Goal: Task Accomplishment & Management: Manage account settings

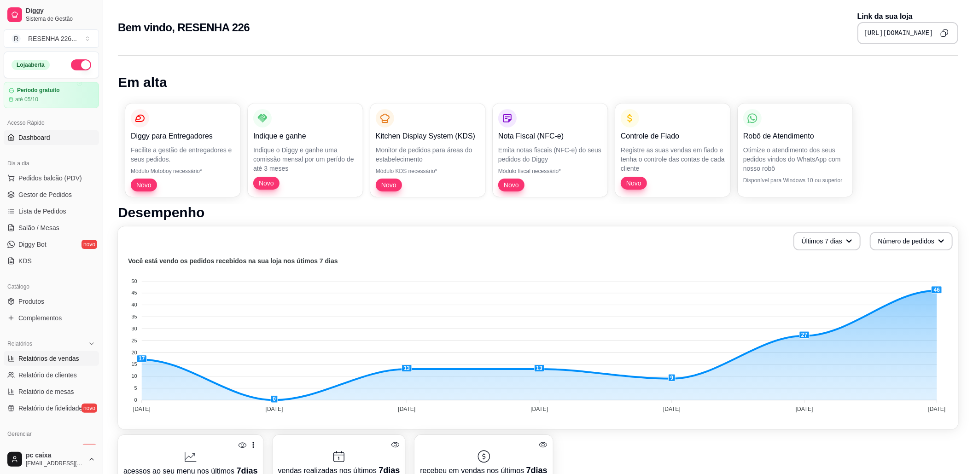
click at [65, 352] on link "Relatórios de vendas" at bounding box center [51, 358] width 95 height 15
select select "ALL"
select select "0"
click at [58, 228] on link "Salão / Mesas" at bounding box center [51, 228] width 95 height 15
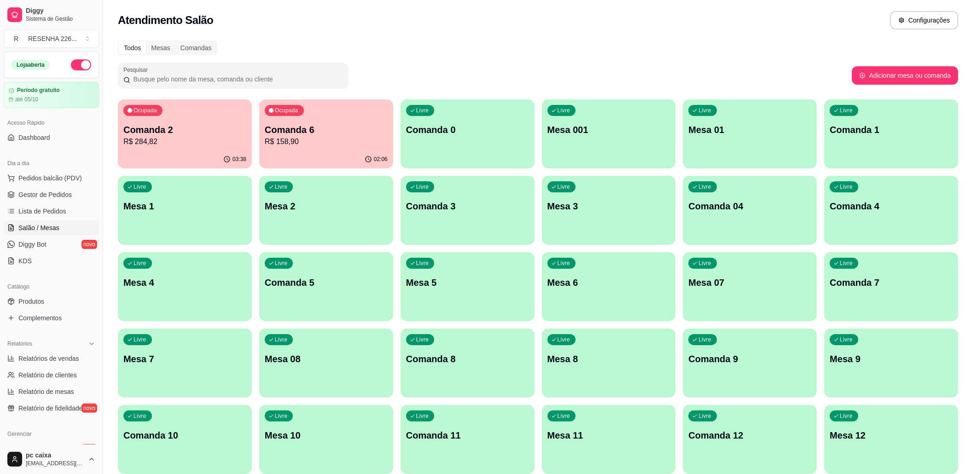
click at [304, 137] on p "R$ 158,90" at bounding box center [326, 141] width 123 height 11
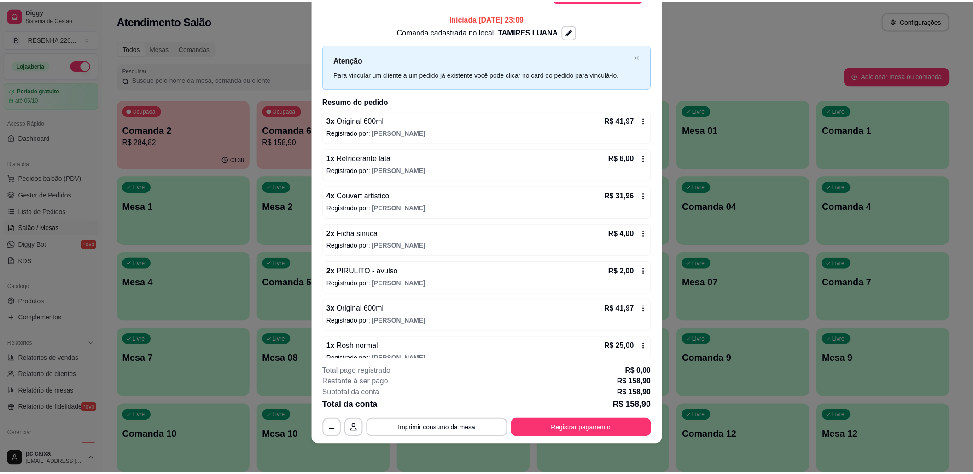
scroll to position [54, 0]
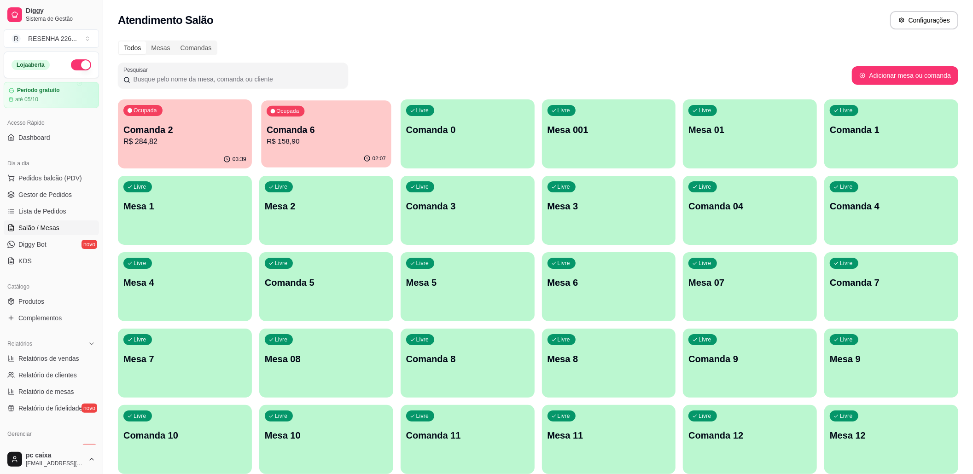
click at [275, 144] on p "R$ 158,90" at bounding box center [326, 141] width 119 height 11
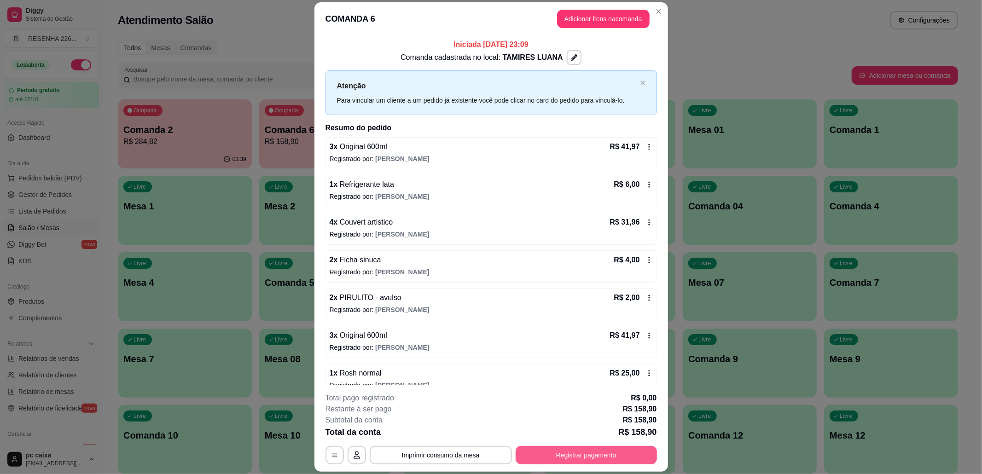
click at [542, 450] on button "Registrar pagamento" at bounding box center [586, 455] width 141 height 18
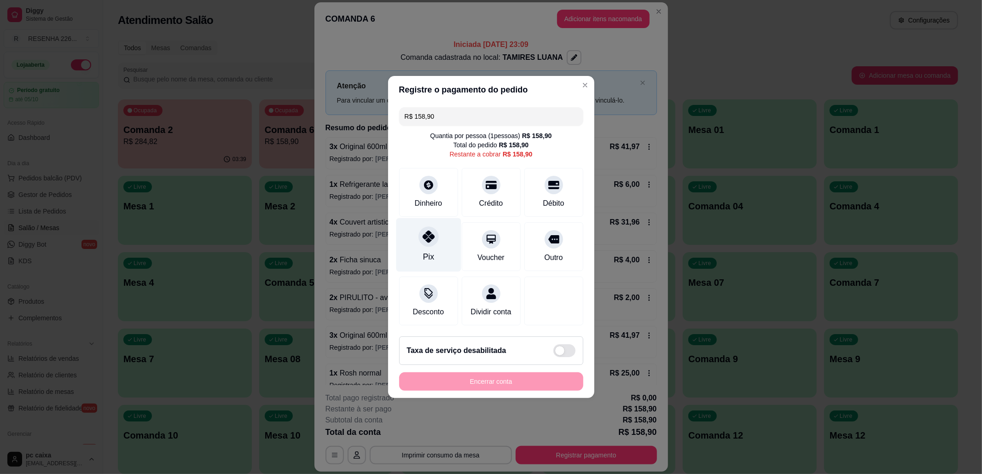
click at [448, 242] on div "Pix" at bounding box center [428, 245] width 65 height 54
type input "R$ 0,00"
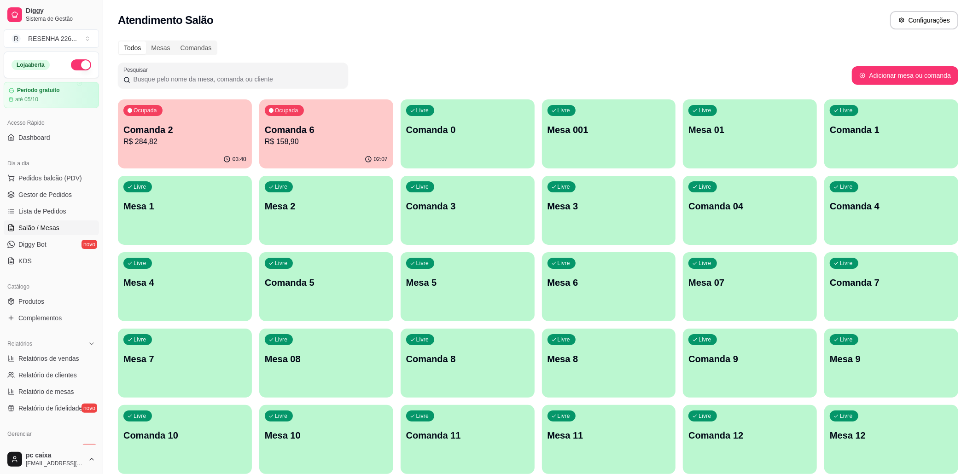
click at [337, 123] on div "Ocupada Comanda 6 R$ 158,90" at bounding box center [326, 124] width 134 height 51
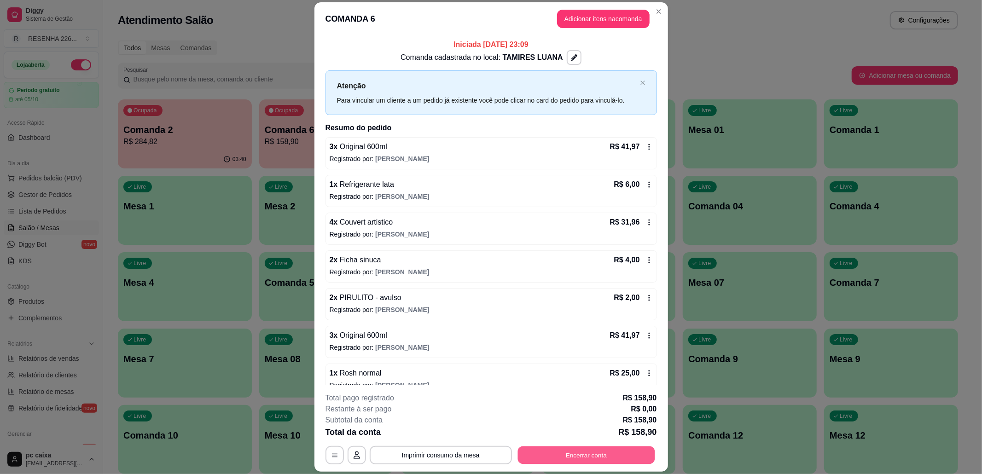
click at [575, 458] on button "Encerrar conta" at bounding box center [586, 455] width 137 height 18
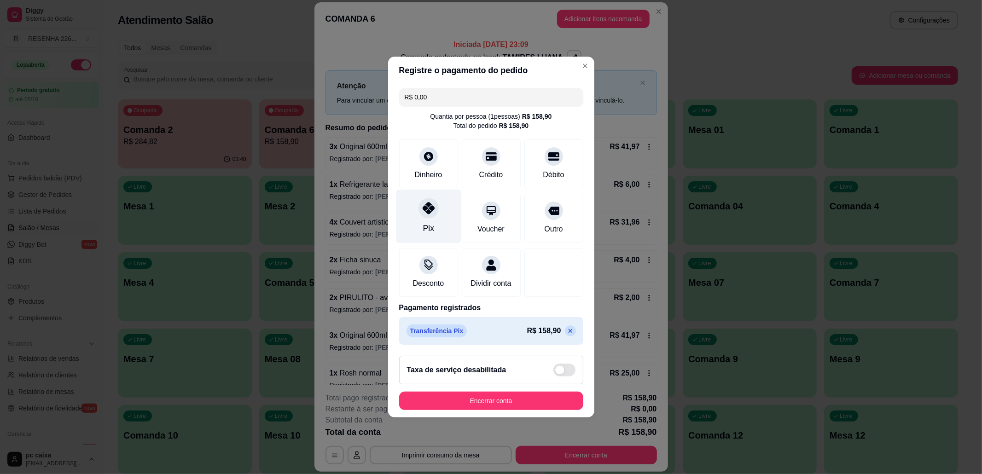
click at [435, 225] on div "Pix" at bounding box center [428, 217] width 65 height 54
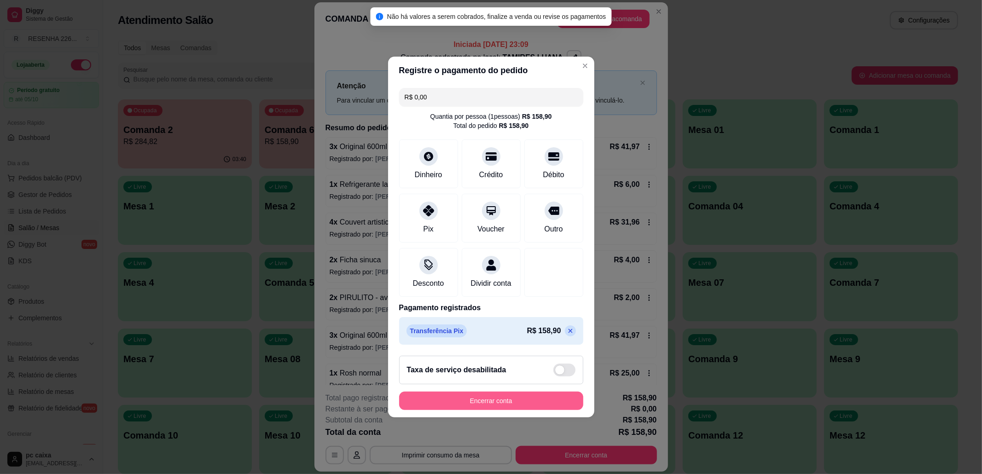
click at [504, 410] on button "Encerrar conta" at bounding box center [491, 401] width 184 height 18
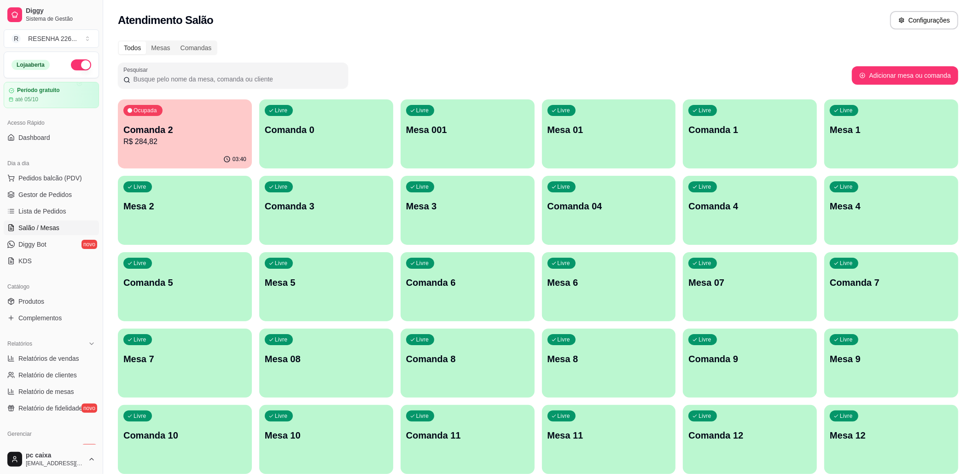
click at [179, 150] on button "Ocupada Comanda 2 R$ 284,82 03:40" at bounding box center [185, 133] width 134 height 69
click at [59, 221] on link "Salão / Mesas" at bounding box center [51, 228] width 95 height 15
